Goal: Information Seeking & Learning: Learn about a topic

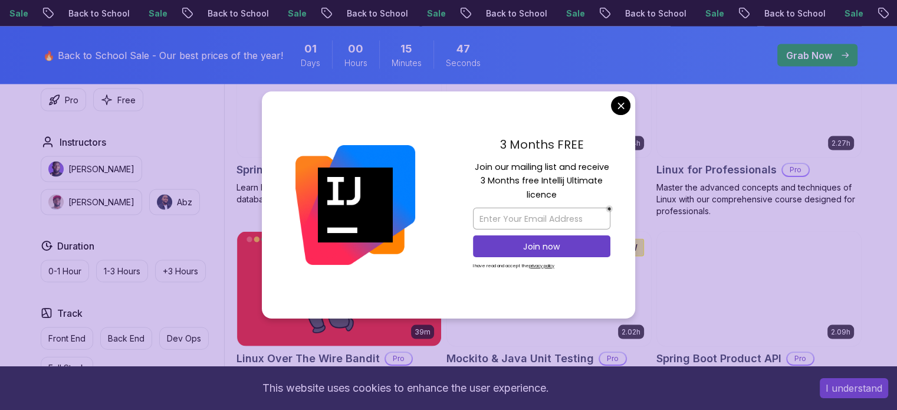
scroll to position [2465, 0]
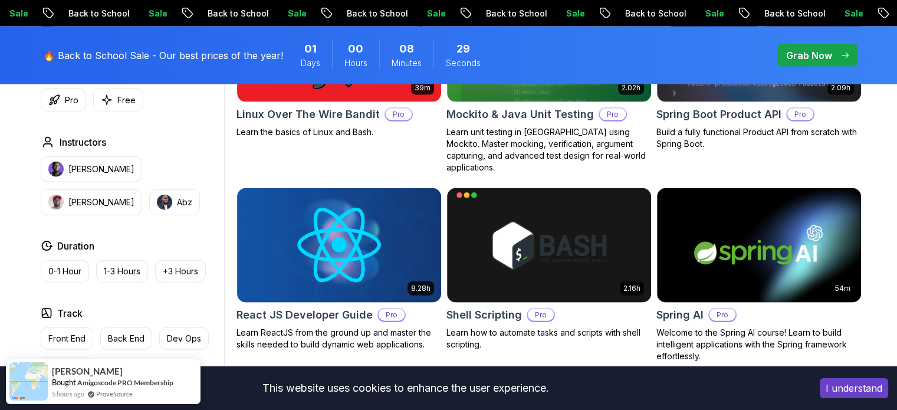
scroll to position [2707, 0]
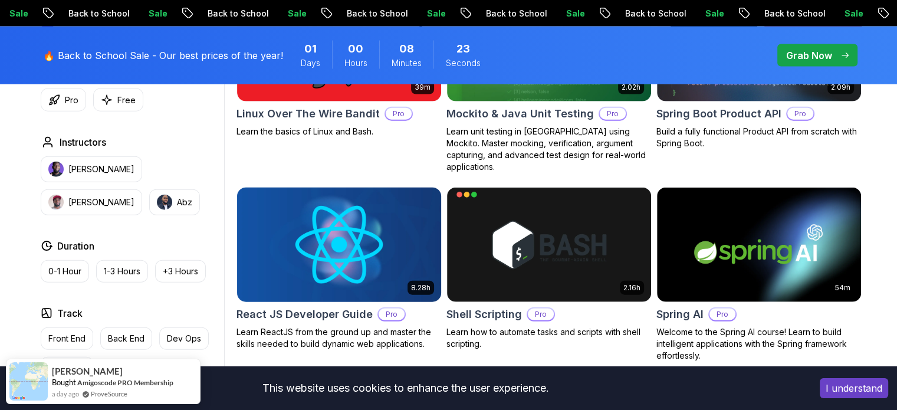
click at [297, 271] on img at bounding box center [339, 245] width 214 height 120
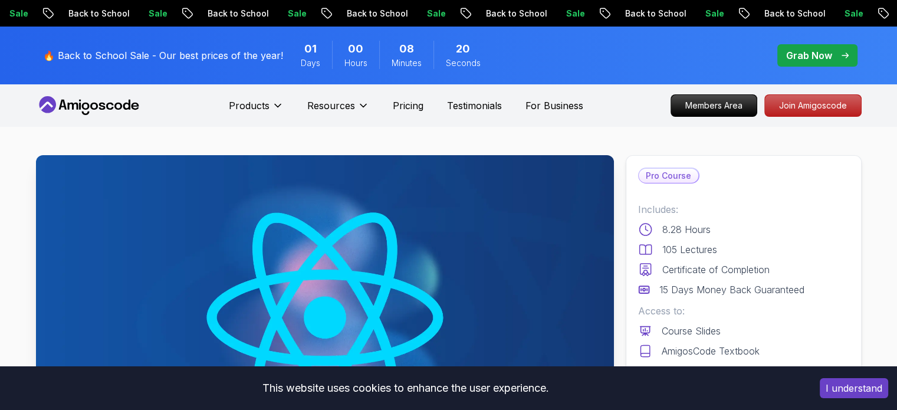
click at [297, 271] on img at bounding box center [325, 317] width 578 height 325
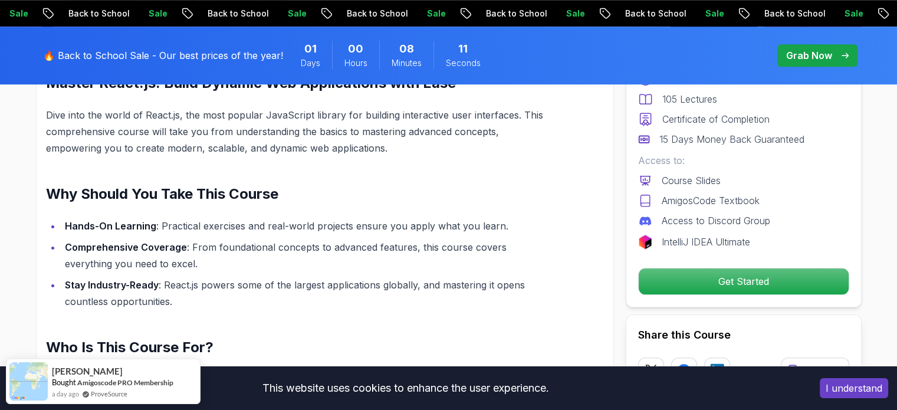
scroll to position [1023, 0]
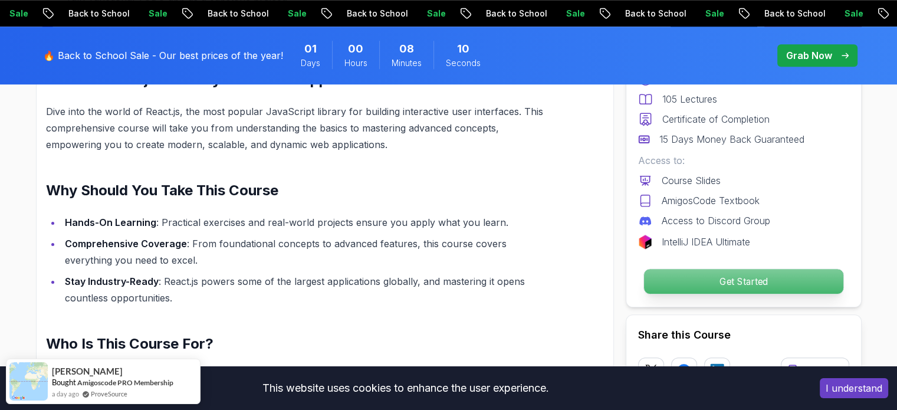
click at [710, 279] on p "Get Started" at bounding box center [742, 281] width 199 height 25
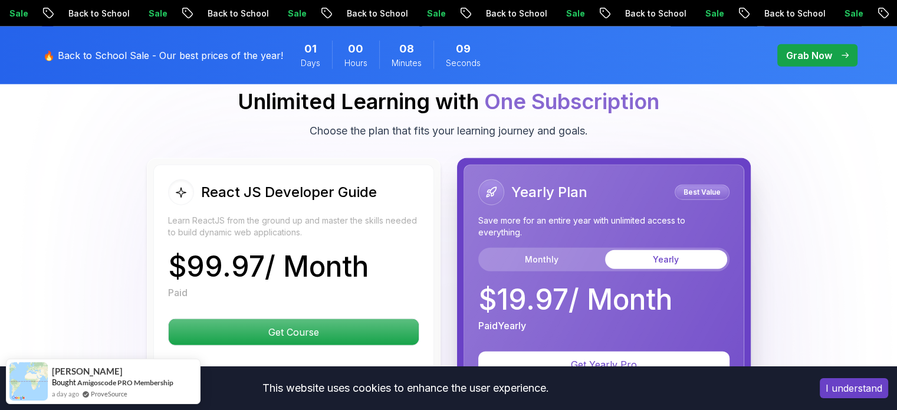
scroll to position [2776, 0]
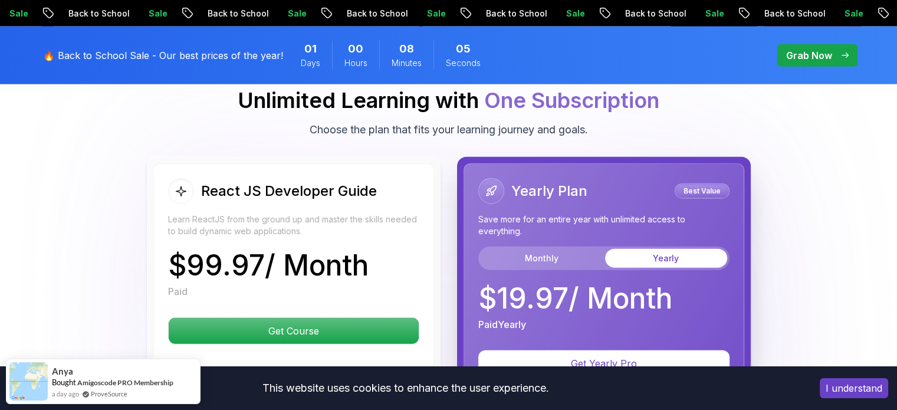
click at [870, 389] on button "I understand" at bounding box center [854, 388] width 68 height 20
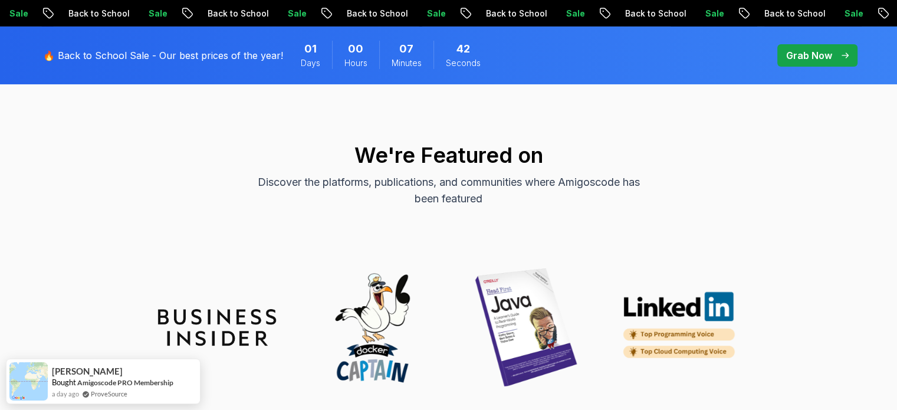
scroll to position [4171, 0]
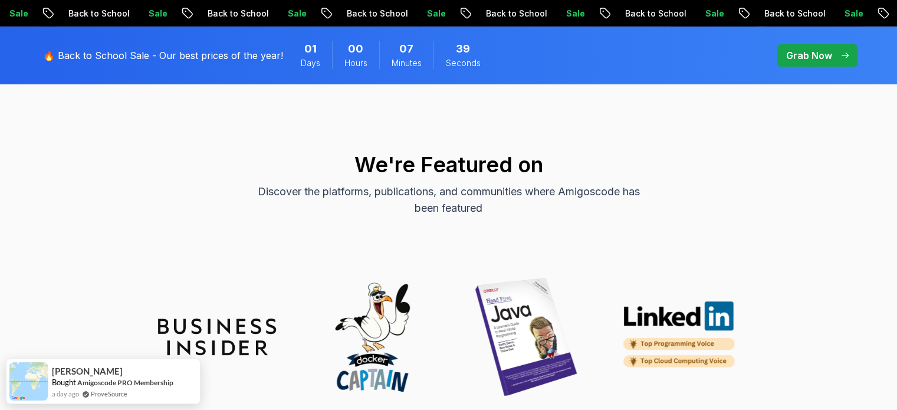
click at [69, 50] on p "🔥 Back to School Sale - Our best prices of the year!" at bounding box center [163, 55] width 240 height 14
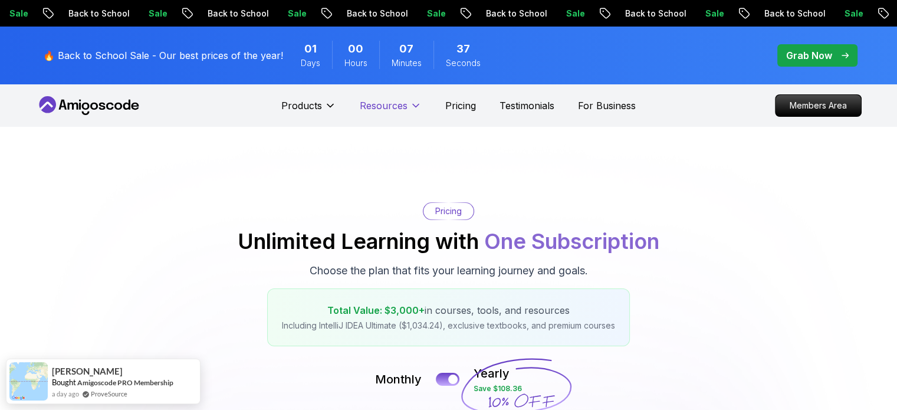
click at [380, 106] on p "Resources" at bounding box center [384, 105] width 48 height 14
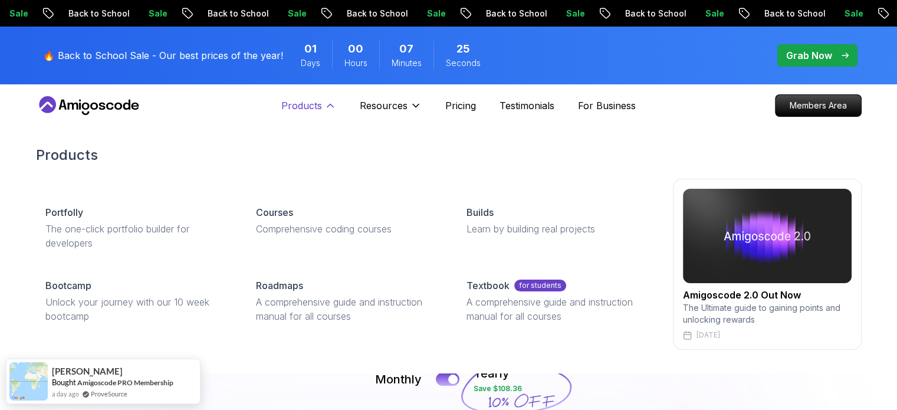
click at [330, 109] on icon at bounding box center [330, 106] width 12 height 12
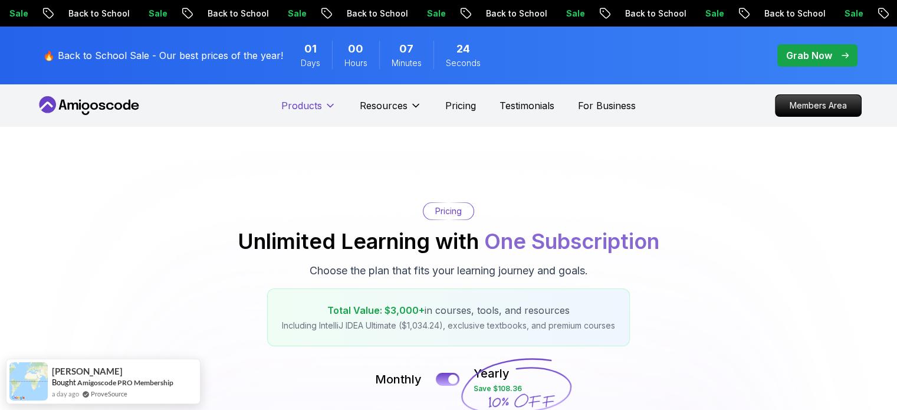
click at [330, 109] on icon at bounding box center [330, 106] width 12 height 12
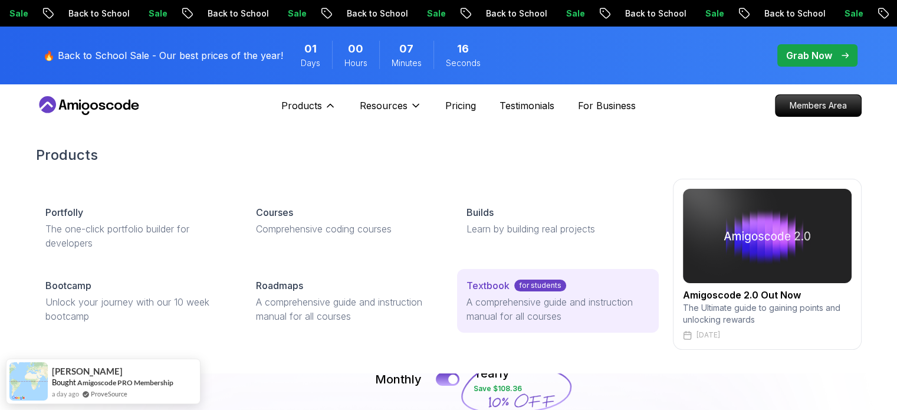
click at [484, 285] on p "Textbook" at bounding box center [487, 285] width 43 height 14
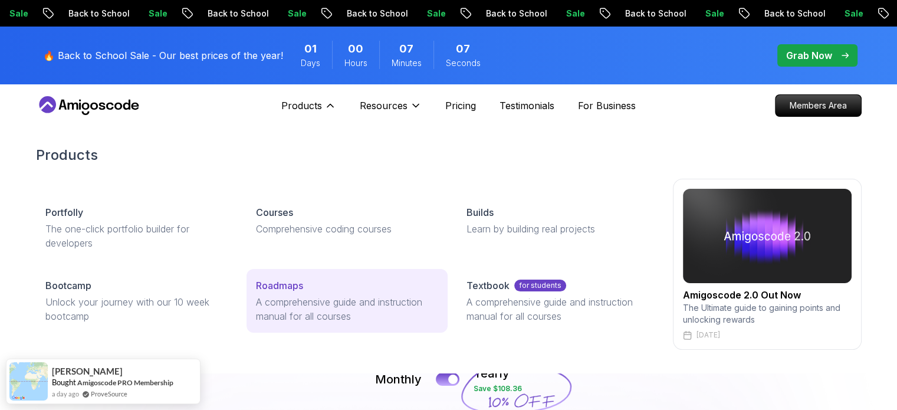
click at [420, 304] on p "A comprehensive guide and instruction manual for all courses" at bounding box center [347, 309] width 182 height 28
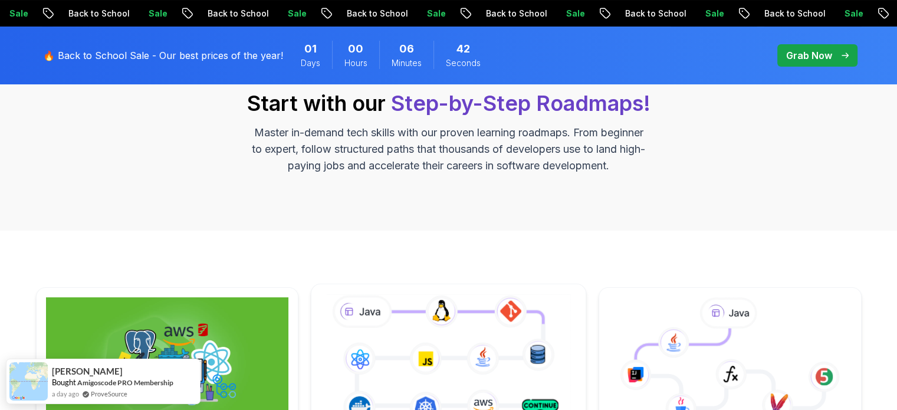
scroll to position [337, 0]
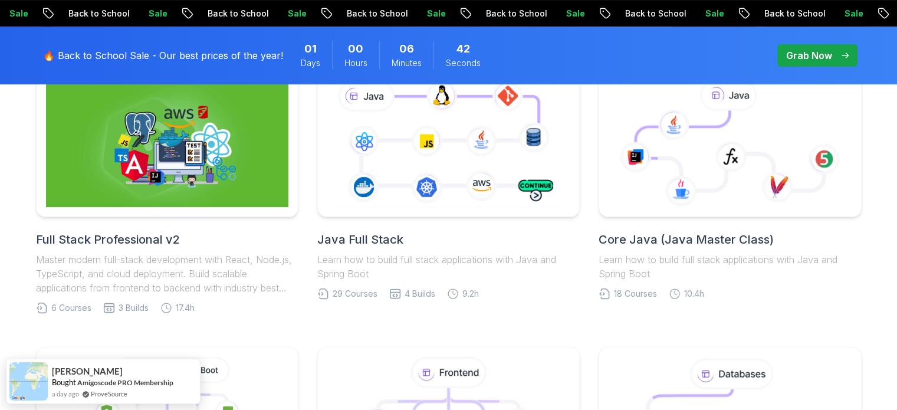
click at [353, 235] on h2 "Java Full Stack" at bounding box center [448, 239] width 262 height 17
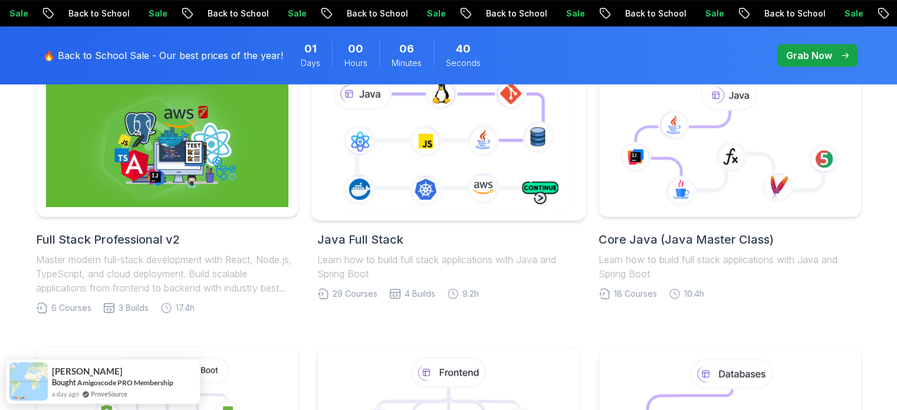
click at [386, 195] on icon at bounding box center [448, 143] width 249 height 139
